Goal: Transaction & Acquisition: Obtain resource

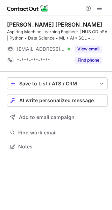
scroll to position [141, 112]
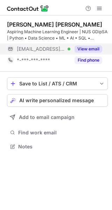
click at [90, 46] on button "View email" at bounding box center [89, 48] width 28 height 7
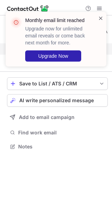
click at [98, 19] on span at bounding box center [101, 18] width 6 height 7
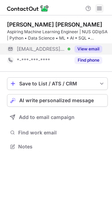
click at [101, 9] on span at bounding box center [100, 9] width 6 height 6
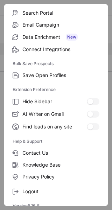
scroll to position [81, 0]
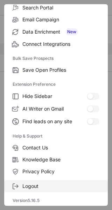
click at [38, 181] on label "Logout" at bounding box center [56, 186] width 104 height 12
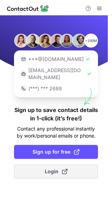
click at [53, 168] on span "Login" at bounding box center [56, 171] width 23 height 7
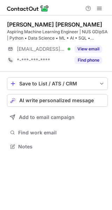
scroll to position [141, 112]
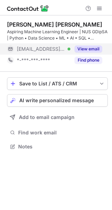
click at [86, 49] on button "View email" at bounding box center [89, 48] width 28 height 7
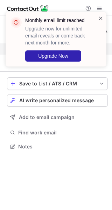
click at [100, 18] on span at bounding box center [101, 18] width 6 height 7
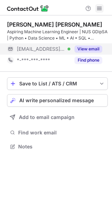
click at [98, 8] on span at bounding box center [100, 9] width 6 height 6
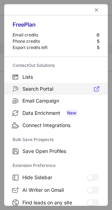
scroll to position [81, 0]
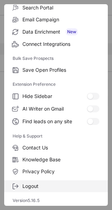
click at [39, 181] on label "Logout" at bounding box center [56, 186] width 104 height 12
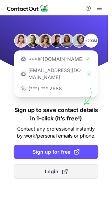
click at [45, 168] on span "Login" at bounding box center [56, 171] width 23 height 7
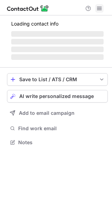
scroll to position [141, 112]
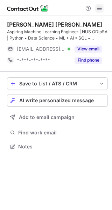
click at [100, 7] on span at bounding box center [100, 9] width 6 height 6
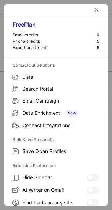
scroll to position [81, 0]
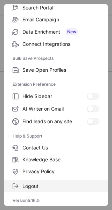
click at [48, 185] on span "Logout" at bounding box center [60, 186] width 77 height 6
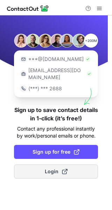
click at [54, 168] on span "Login" at bounding box center [56, 171] width 23 height 7
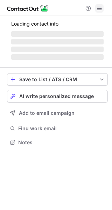
scroll to position [141, 112]
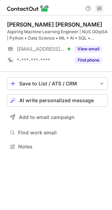
click at [99, 10] on span at bounding box center [100, 9] width 6 height 6
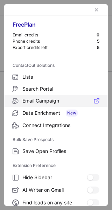
scroll to position [81, 0]
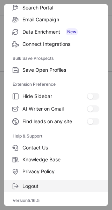
click at [45, 185] on span "Logout" at bounding box center [60, 186] width 77 height 6
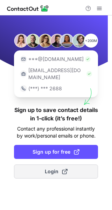
click at [47, 168] on span "Login" at bounding box center [56, 171] width 23 height 7
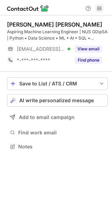
scroll to position [141, 112]
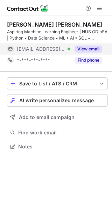
click at [92, 49] on button "View email" at bounding box center [89, 48] width 28 height 7
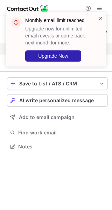
click at [103, 19] on span at bounding box center [101, 18] width 6 height 7
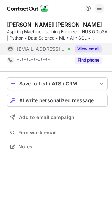
click at [99, 8] on span at bounding box center [100, 9] width 6 height 6
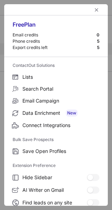
scroll to position [81, 0]
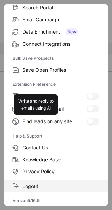
click at [35, 181] on label "Logout" at bounding box center [56, 186] width 104 height 12
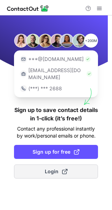
click at [51, 168] on span "Login" at bounding box center [56, 171] width 23 height 7
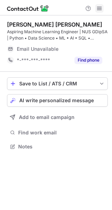
scroll to position [138, 112]
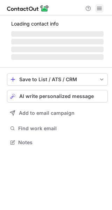
click at [101, 7] on span at bounding box center [100, 9] width 6 height 6
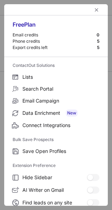
scroll to position [81, 0]
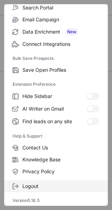
click at [44, 184] on span "Logout" at bounding box center [60, 186] width 77 height 6
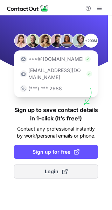
click at [52, 168] on span "Login" at bounding box center [56, 171] width 23 height 7
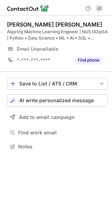
scroll to position [138, 112]
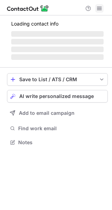
click at [97, 9] on span at bounding box center [100, 9] width 6 height 6
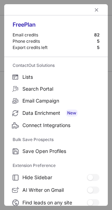
scroll to position [141, 112]
click at [97, 9] on div at bounding box center [56, 9] width 104 height 11
click at [94, 9] on span "left-button" at bounding box center [97, 10] width 6 height 6
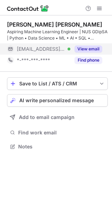
click at [90, 47] on button "View email" at bounding box center [89, 48] width 28 height 7
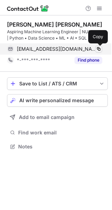
click at [97, 46] on span at bounding box center [99, 49] width 6 height 6
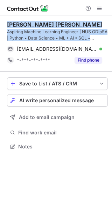
drag, startPoint x: 106, startPoint y: 37, endPoint x: 9, endPoint y: 24, distance: 98.5
click at [9, 24] on div "[PERSON_NAME] [PERSON_NAME] Aspiring Machine Learning Engineer | NUS GDipSA | P…" at bounding box center [57, 31] width 101 height 20
copy div "[PERSON_NAME] [PERSON_NAME] Aspiring Machine Learning Engineer | NUS GDipSA | P…"
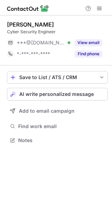
scroll to position [135, 112]
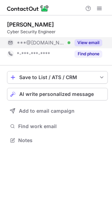
click at [83, 44] on button "View email" at bounding box center [89, 42] width 28 height 7
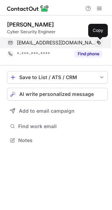
click at [101, 43] on span at bounding box center [99, 43] width 6 height 6
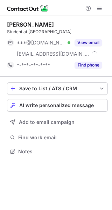
scroll to position [146, 112]
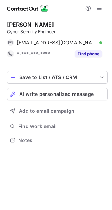
scroll to position [135, 112]
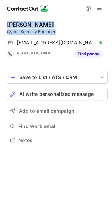
drag, startPoint x: 58, startPoint y: 31, endPoint x: 7, endPoint y: 22, distance: 51.9
click at [7, 22] on div "[PERSON_NAME] Cyber Security Engineer" at bounding box center [57, 28] width 101 height 14
copy div "[PERSON_NAME] Cyber Security Engineer"
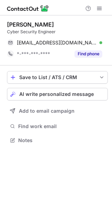
scroll to position [135, 112]
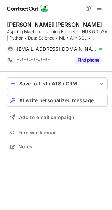
scroll to position [141, 112]
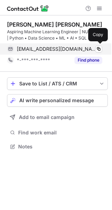
click at [64, 51] on span "[EMAIL_ADDRESS][DOMAIN_NAME]" at bounding box center [57, 49] width 80 height 6
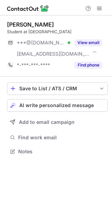
scroll to position [146, 112]
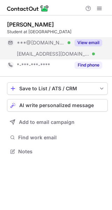
click at [90, 43] on button "View email" at bounding box center [89, 42] width 28 height 7
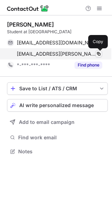
click at [95, 51] on button at bounding box center [98, 53] width 7 height 7
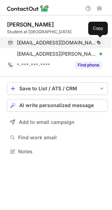
click at [65, 43] on span "[EMAIL_ADDRESS][DOMAIN_NAME]" at bounding box center [57, 43] width 80 height 6
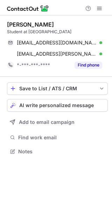
drag, startPoint x: 97, startPoint y: 31, endPoint x: 4, endPoint y: 19, distance: 93.9
click at [4, 19] on div "[PERSON_NAME] Student at [GEOGRAPHIC_DATA] [EMAIL_ADDRESS][DOMAIN_NAME] Verifie…" at bounding box center [56, 88] width 112 height 147
copy div "[PERSON_NAME] Student at [GEOGRAPHIC_DATA]"
